Goal: Information Seeking & Learning: Learn about a topic

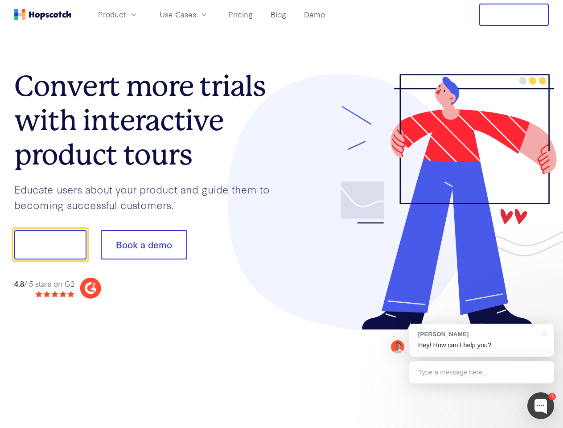
click at [282, 214] on div at bounding box center [416, 202] width 268 height 256
click at [126, 14] on span "Product" at bounding box center [112, 14] width 28 height 11
click at [196, 14] on span "Use Cases" at bounding box center [178, 14] width 37 height 11
click at [514, 15] on button "Free Trial" at bounding box center [514, 15] width 70 height 22
click at [50, 245] on button "Show me!" at bounding box center [50, 244] width 72 height 29
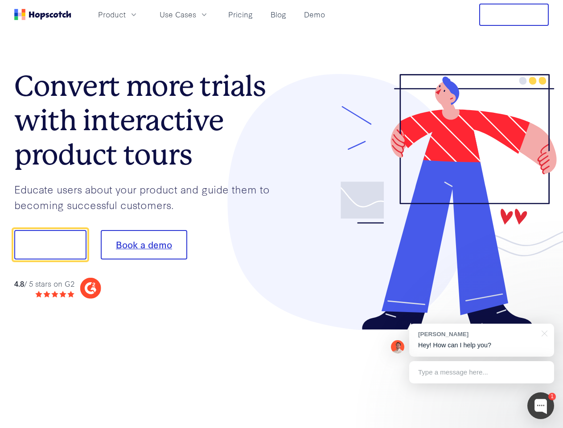
click at [144, 245] on button "Book a demo" at bounding box center [144, 244] width 87 height 29
click at [541, 406] on div at bounding box center [541, 405] width 27 height 27
click at [482, 340] on div "[PERSON_NAME] Hey! How can I help you?" at bounding box center [481, 340] width 145 height 33
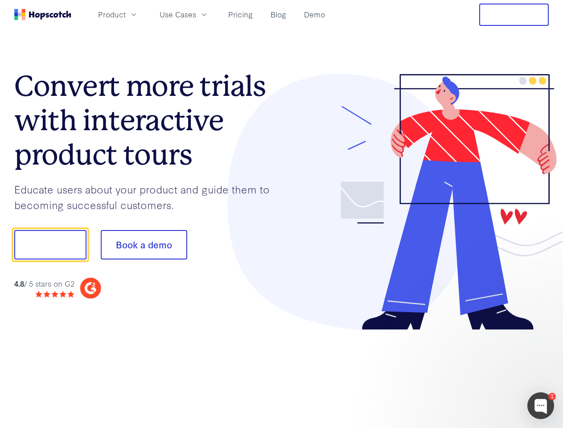
click at [543, 333] on div at bounding box center [470, 304] width 167 height 178
click at [482, 372] on div at bounding box center [470, 304] width 167 height 178
